Goal: Task Accomplishment & Management: Manage account settings

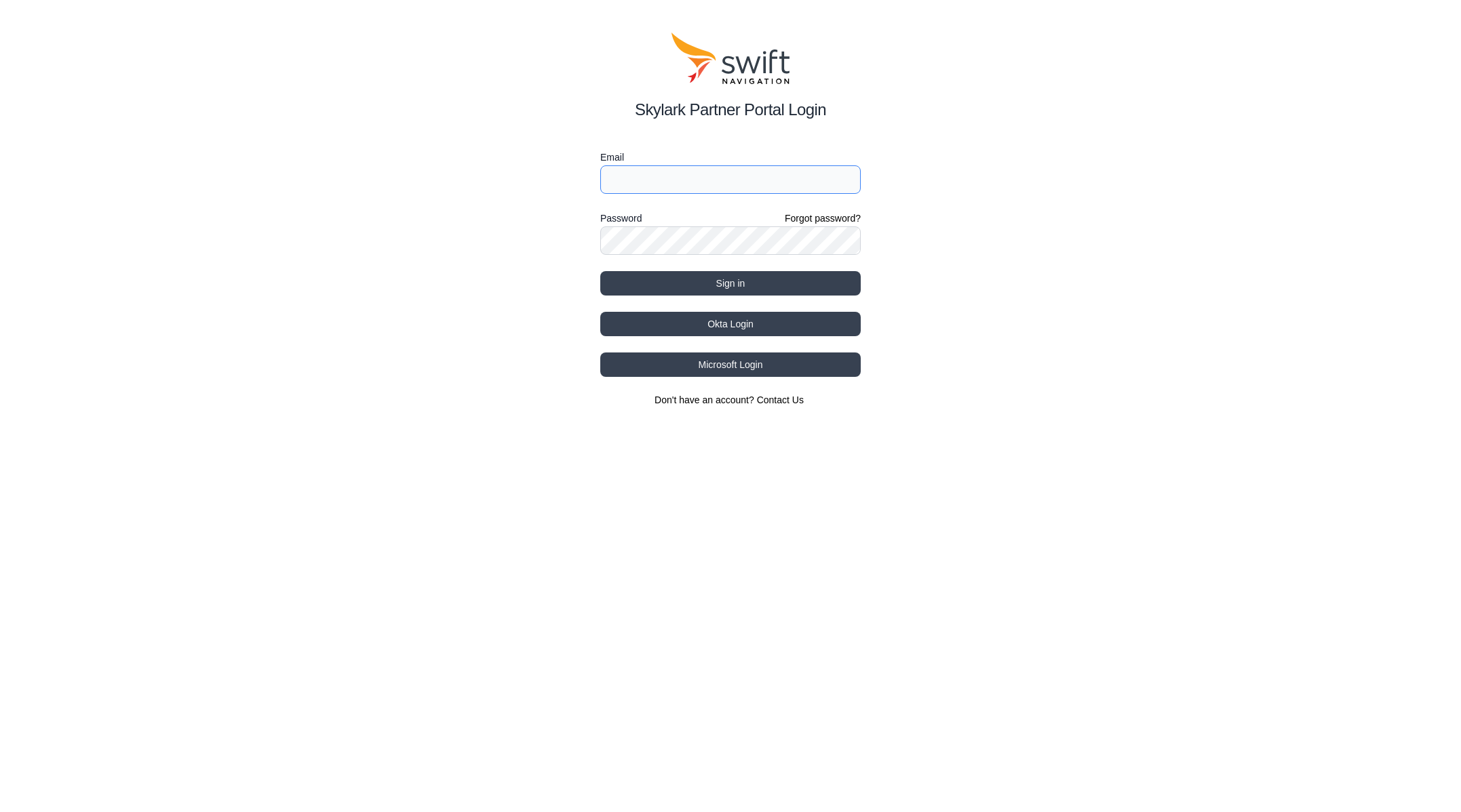
type input "jwhite@swift-nav.com"
click at [752, 327] on button "Okta Login" at bounding box center [730, 323] width 261 height 24
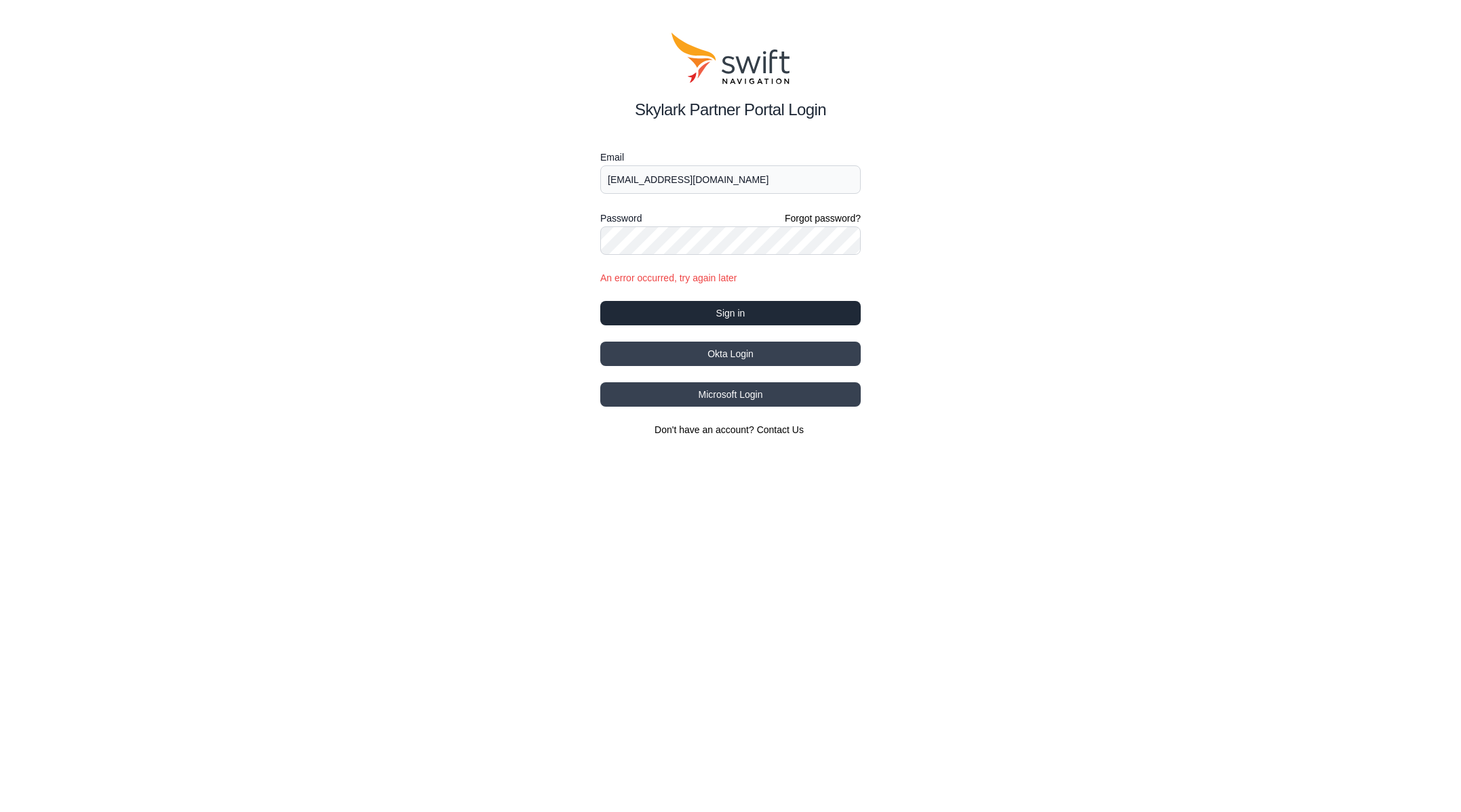
click at [729, 315] on button "Sign in" at bounding box center [730, 312] width 261 height 24
click at [717, 358] on button "Okta Login" at bounding box center [730, 353] width 261 height 24
click at [717, 358] on button "Okta Login" at bounding box center [730, 353] width 261 height 24
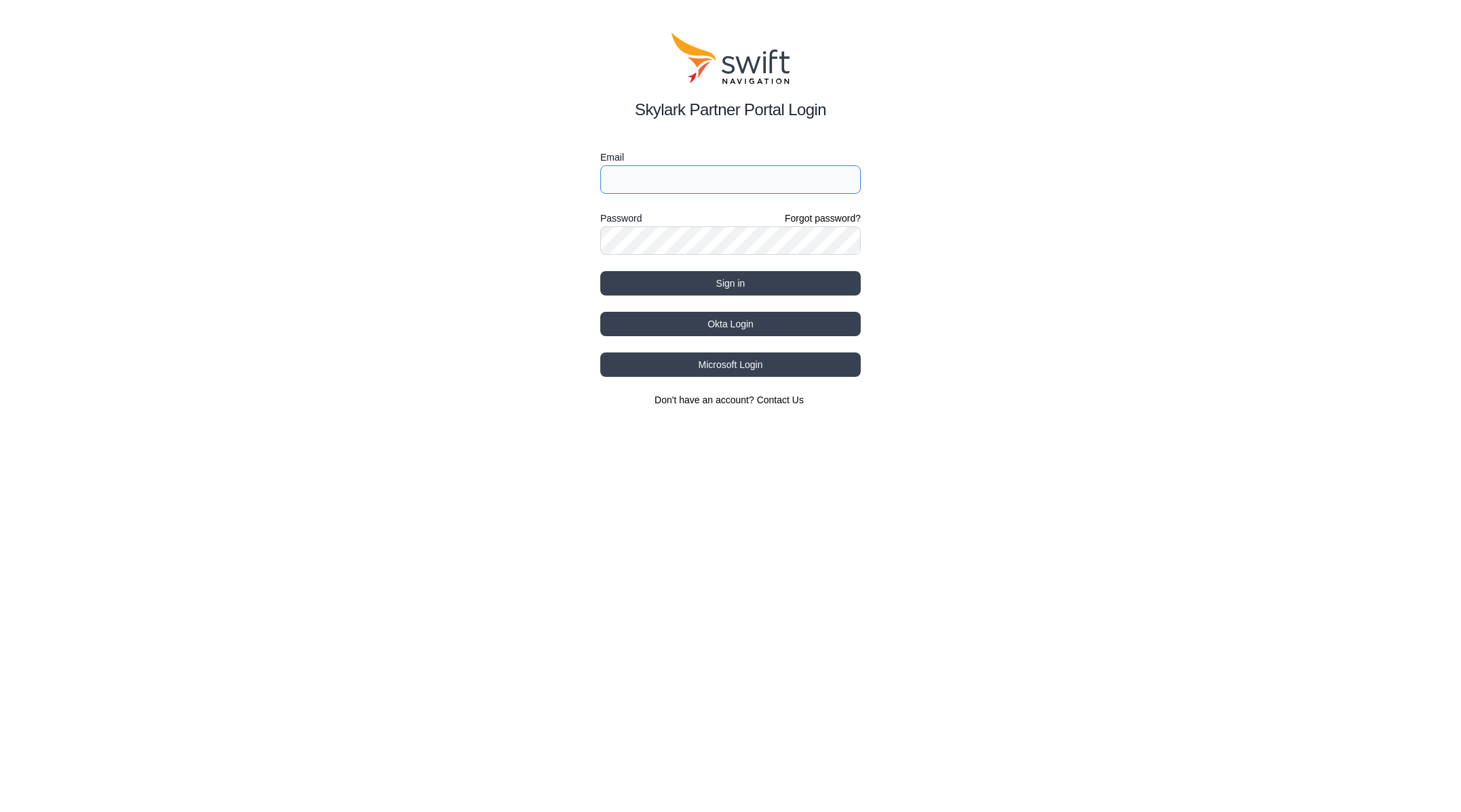
type input "jwhite@swift-nav.com"
click at [730, 323] on button "Okta Login" at bounding box center [730, 323] width 261 height 24
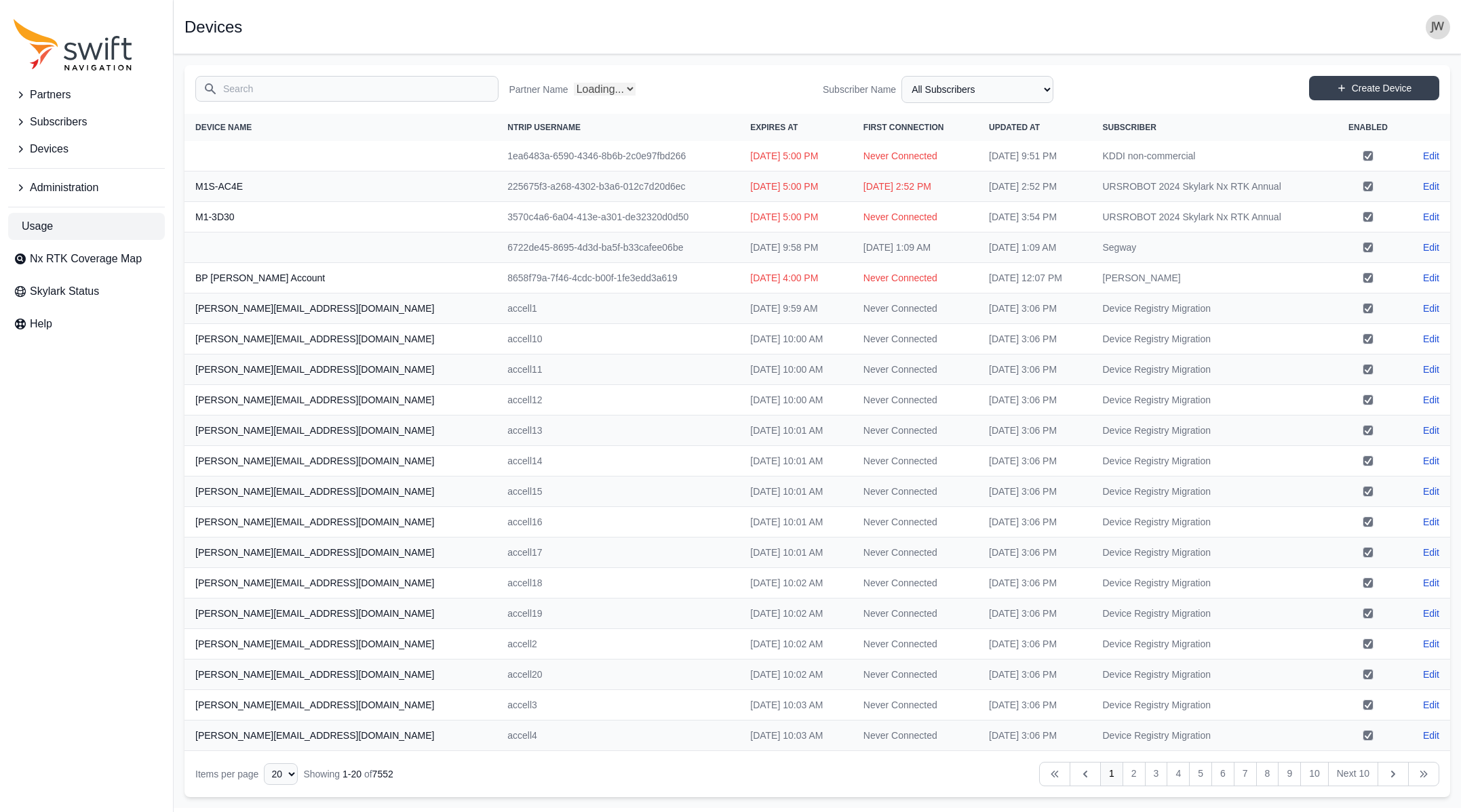
select select "Partner Name"
click at [245, 92] on input "Search" at bounding box center [347, 89] width 303 height 26
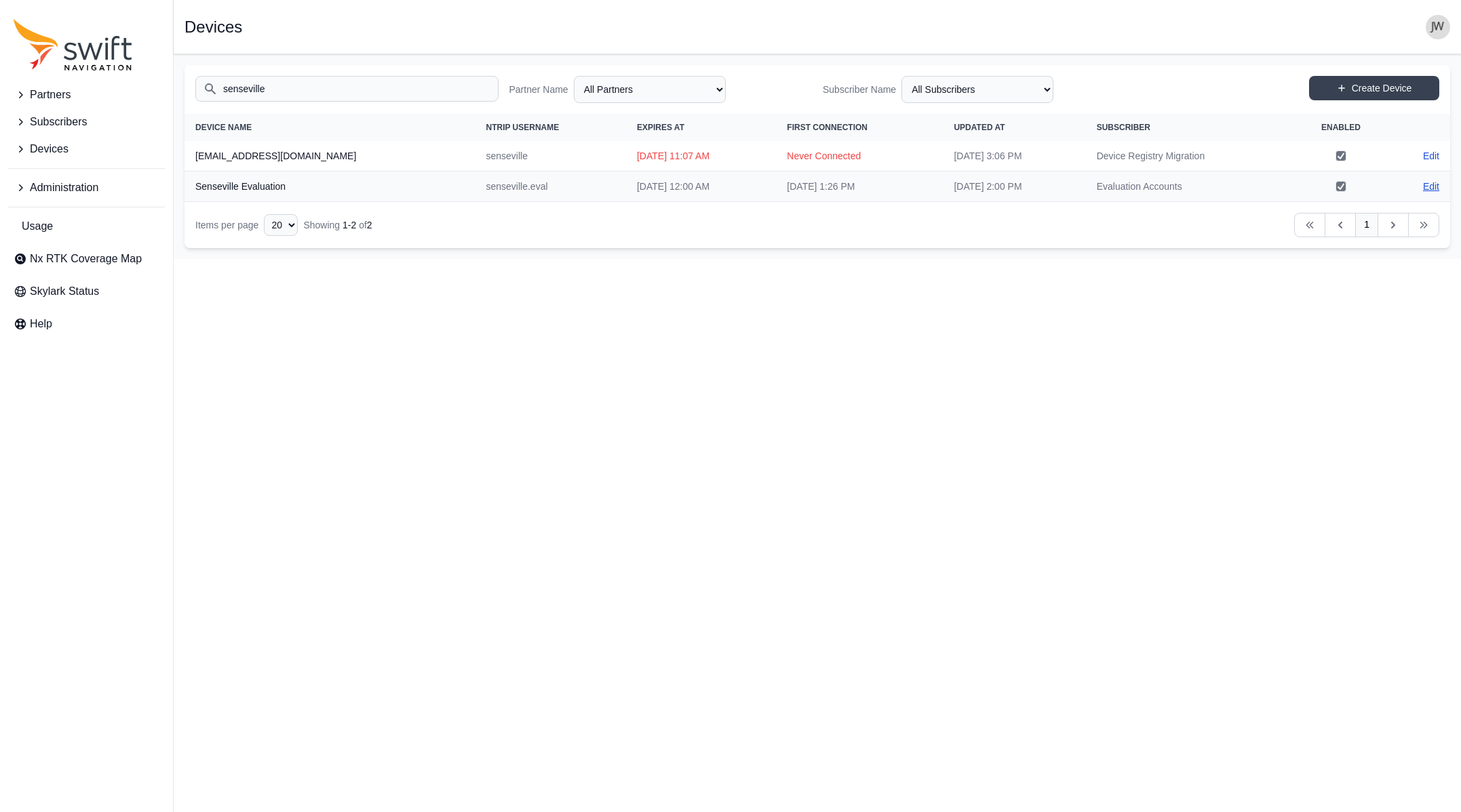
type input "senseville"
click at [1433, 187] on link "Edit" at bounding box center [1431, 186] width 16 height 13
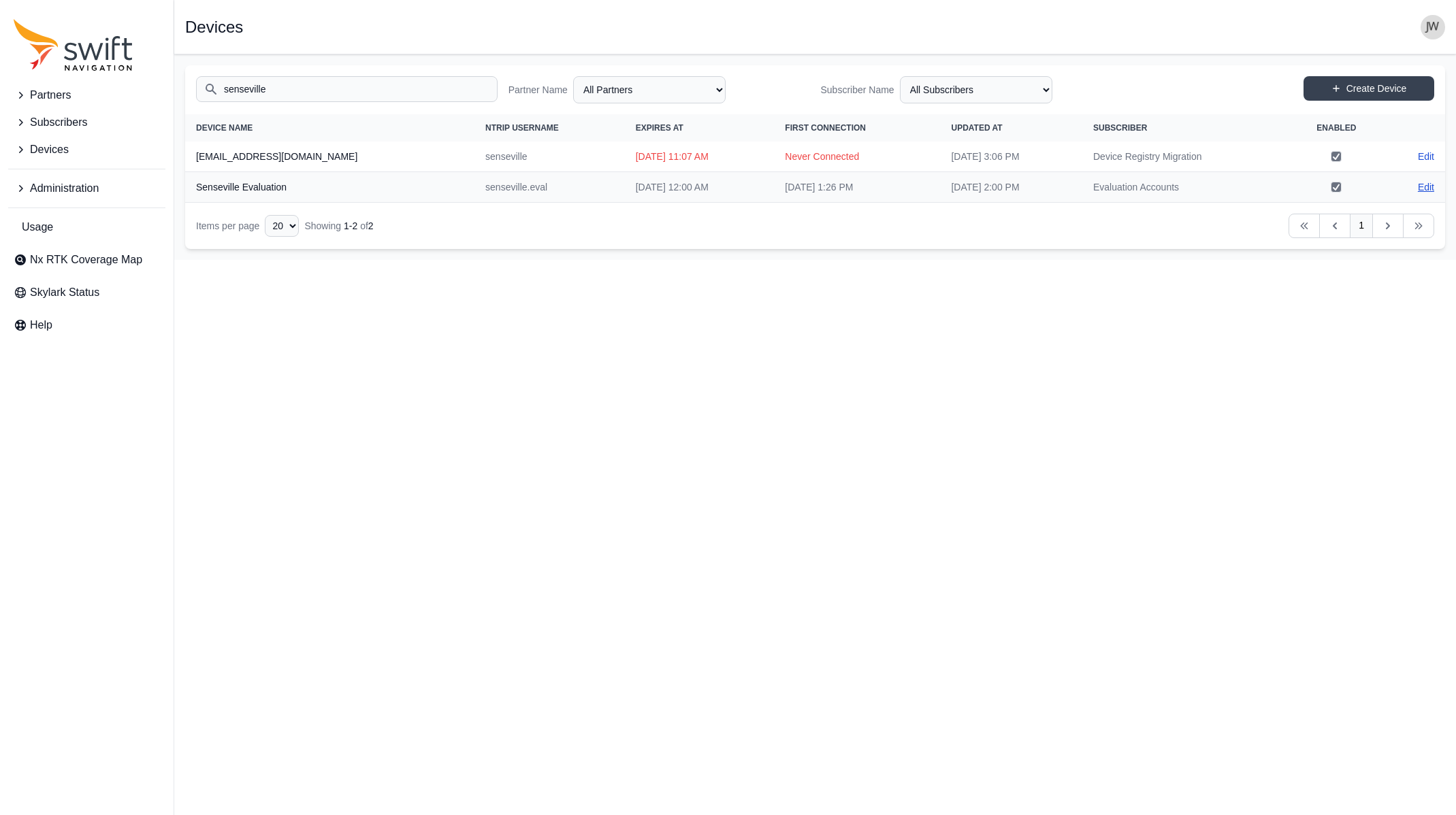
select select "ab3272ce-40d0-4c94-a524-96a758ab755c"
select select "8f022dce-3eb1-4943-ab46-3302f59893f0"
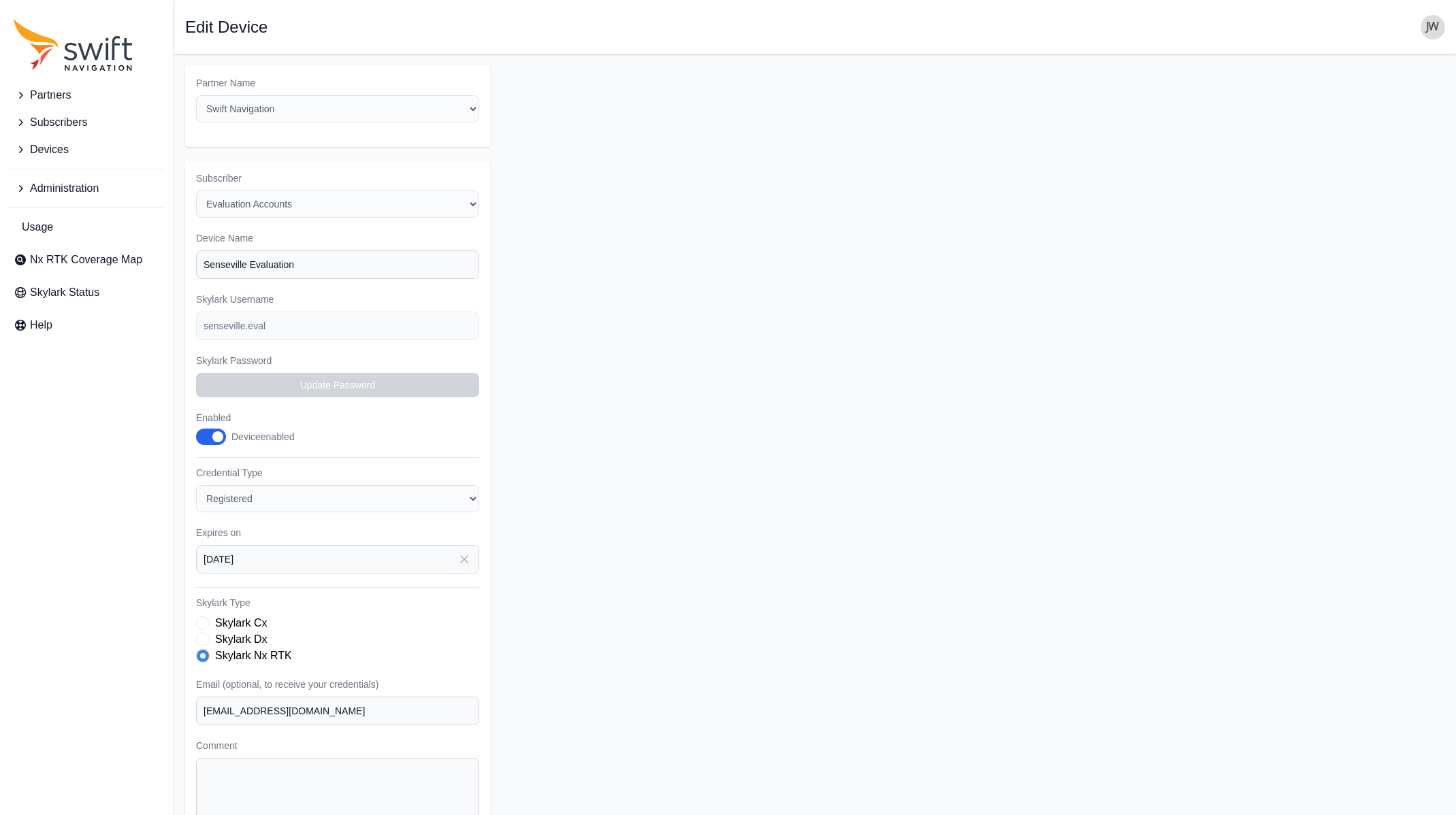
click at [461, 553] on icon "button" at bounding box center [464, 559] width 13 height 13
click at [391, 600] on icon "button" at bounding box center [386, 606] width 13 height 13
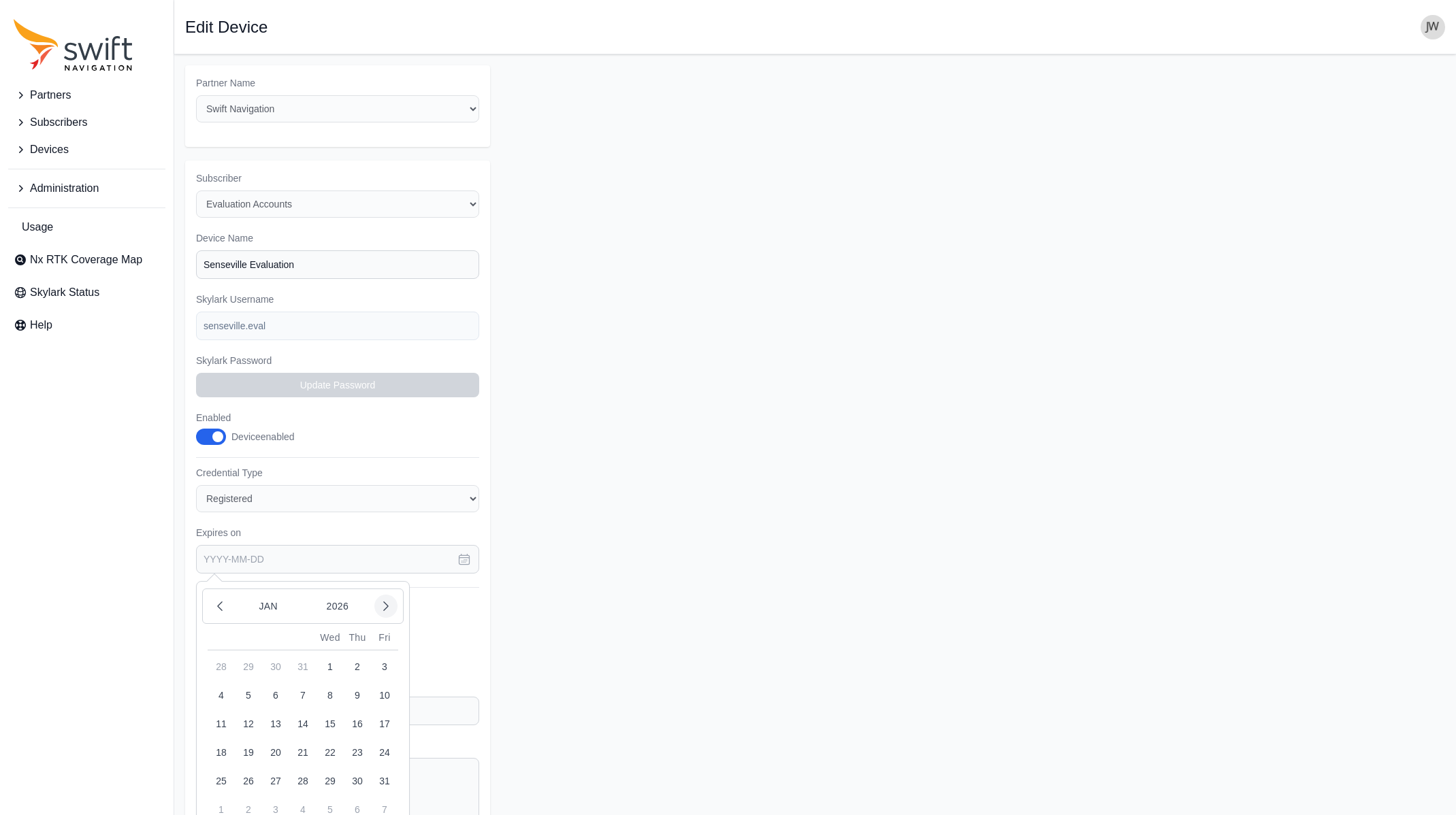
click at [391, 600] on icon "button" at bounding box center [386, 606] width 13 height 13
click at [251, 653] on button "2" at bounding box center [248, 667] width 27 height 27
type input "[DATE]"
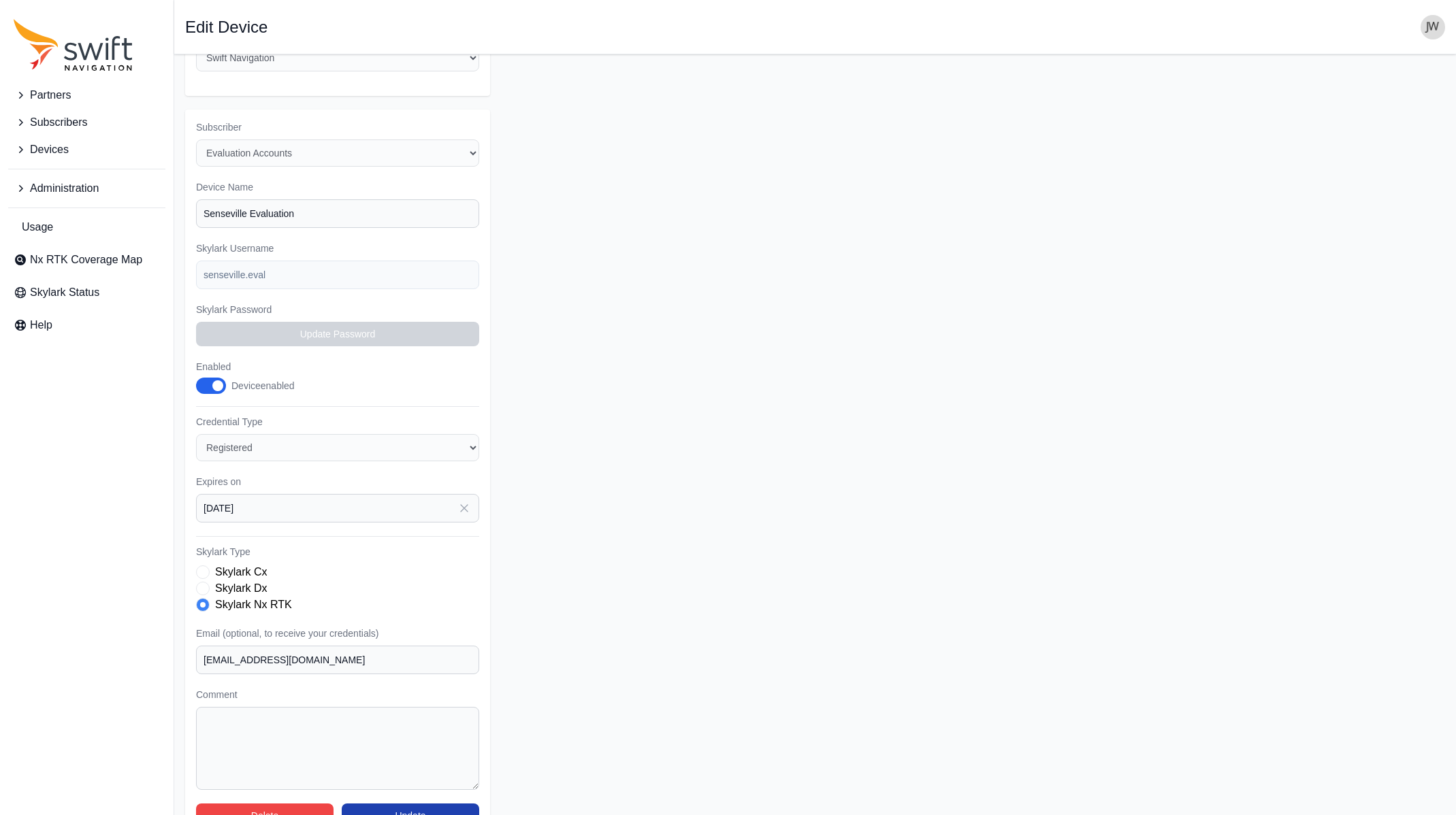
click at [402, 803] on button "Update" at bounding box center [410, 815] width 138 height 24
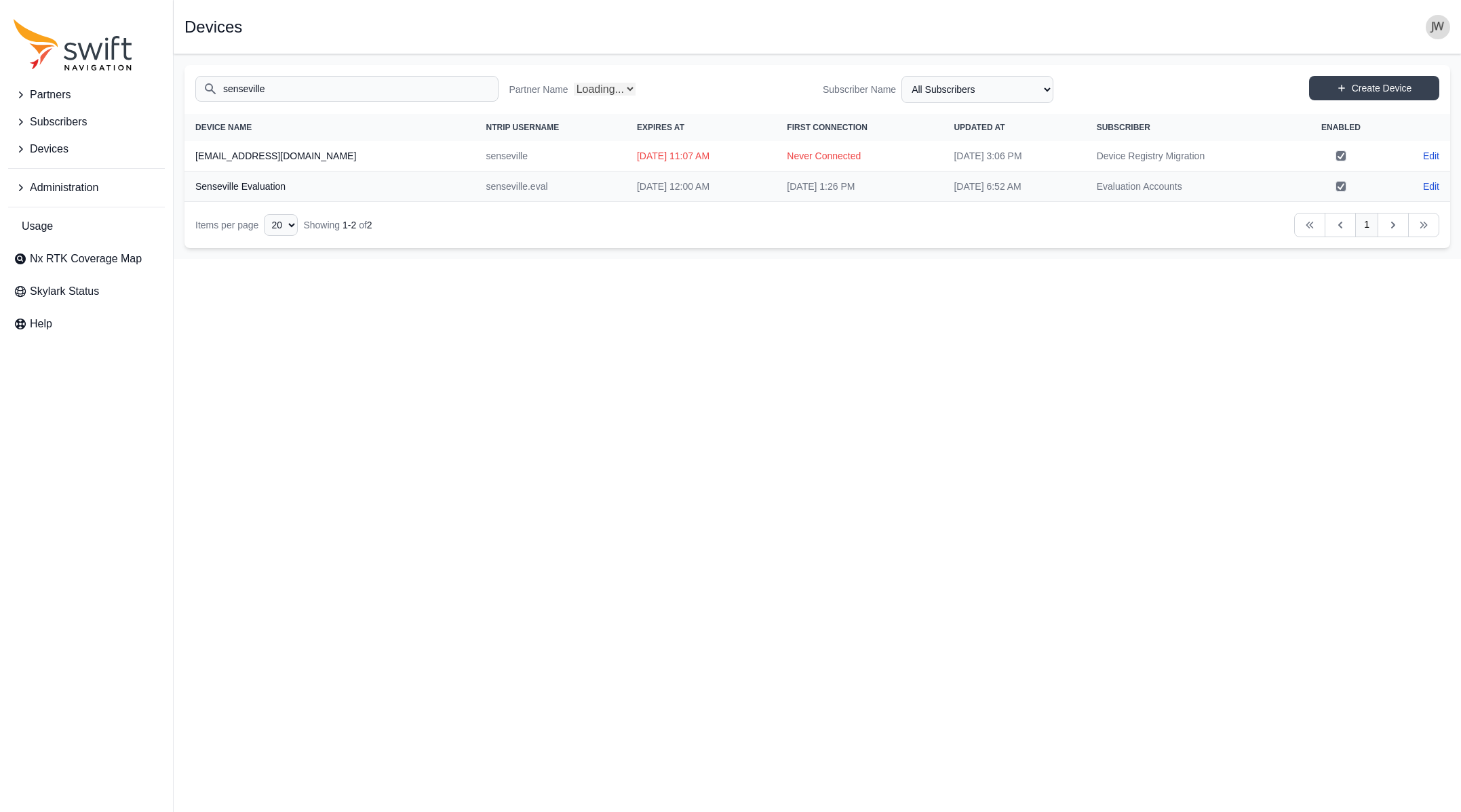
select select "Partner Name"
